Goal: Find specific page/section: Find specific page/section

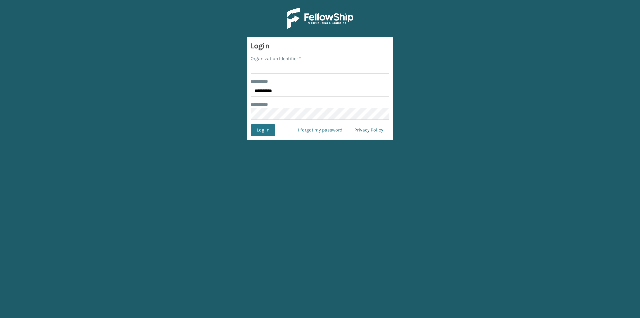
click at [284, 66] on input "Organization Identifier *" at bounding box center [320, 68] width 139 height 12
type input "[PERSON_NAME]"
click at [269, 128] on button "Log In" at bounding box center [263, 130] width 25 height 12
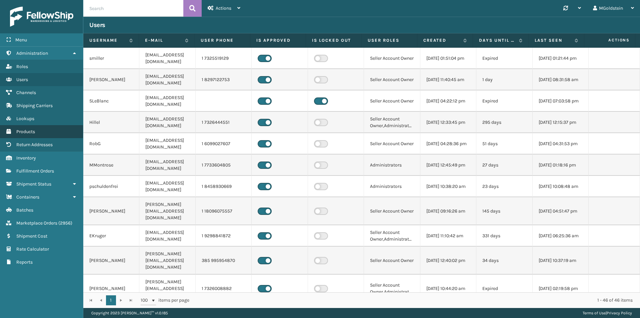
click at [29, 130] on span "Products" at bounding box center [25, 132] width 19 height 6
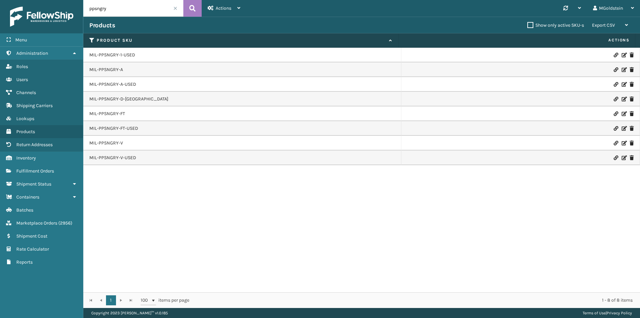
drag, startPoint x: 117, startPoint y: 7, endPoint x: 67, endPoint y: 6, distance: 49.7
click at [67, 0] on div "Menu Administration Roles Users Channels Shipping Carriers Lookups Products Ret…" at bounding box center [320, 0] width 640 height 0
paste input "WHSU8460396"
drag, startPoint x: 123, startPoint y: 6, endPoint x: 70, endPoint y: 7, distance: 53.0
click at [70, 0] on div "Menu Administration Roles Users Channels Shipping Carriers Lookups Products Ret…" at bounding box center [320, 0] width 640 height 0
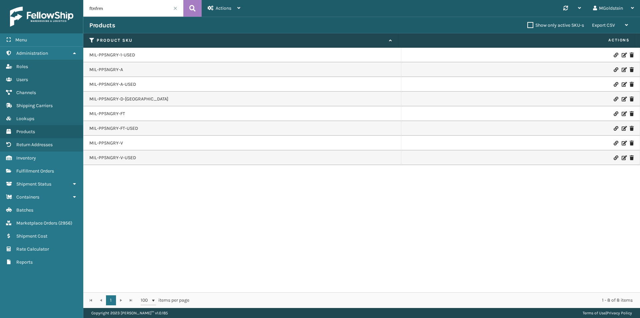
type input "ftnfrm"
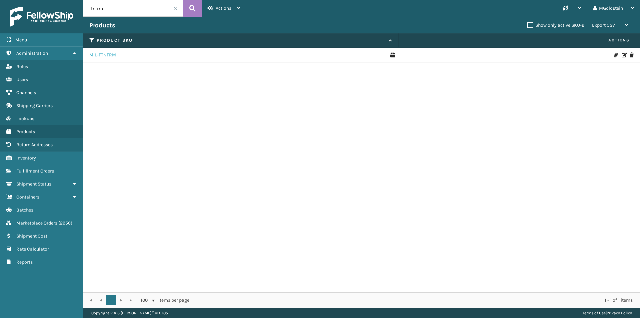
click at [104, 52] on link "MIL-FTNFRM" at bounding box center [102, 55] width 27 height 7
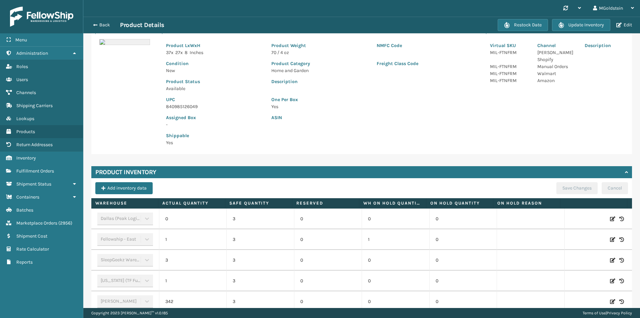
scroll to position [112, 0]
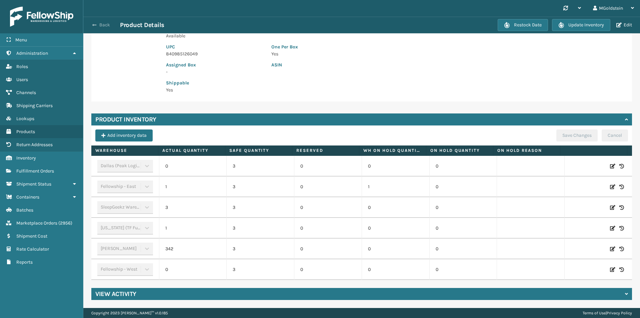
click at [99, 25] on button "Back" at bounding box center [104, 25] width 31 height 6
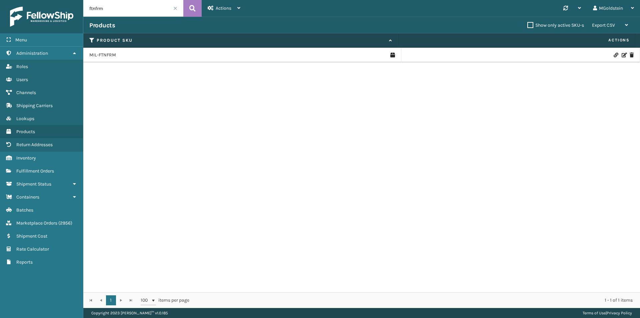
click at [106, 10] on input "ftnfrm" at bounding box center [133, 8] width 100 height 17
click at [106, 9] on input "ftnfrm" at bounding box center [133, 8] width 100 height 17
type input "spct"
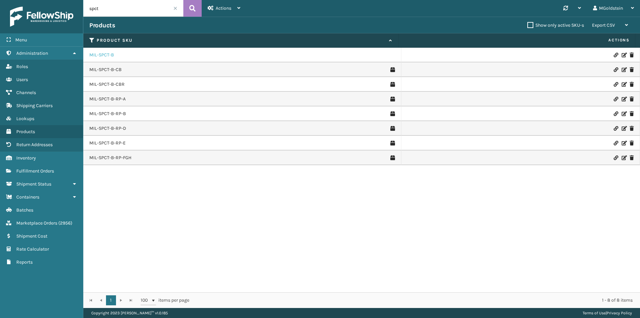
click at [105, 55] on link "MIL-SPCT-B" at bounding box center [101, 55] width 25 height 7
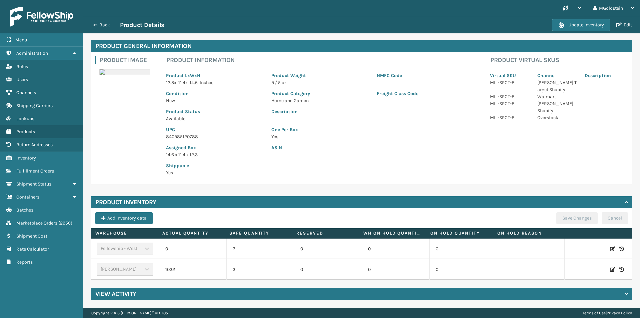
scroll to position [29, 0]
